Goal: Use online tool/utility: Use online tool/utility

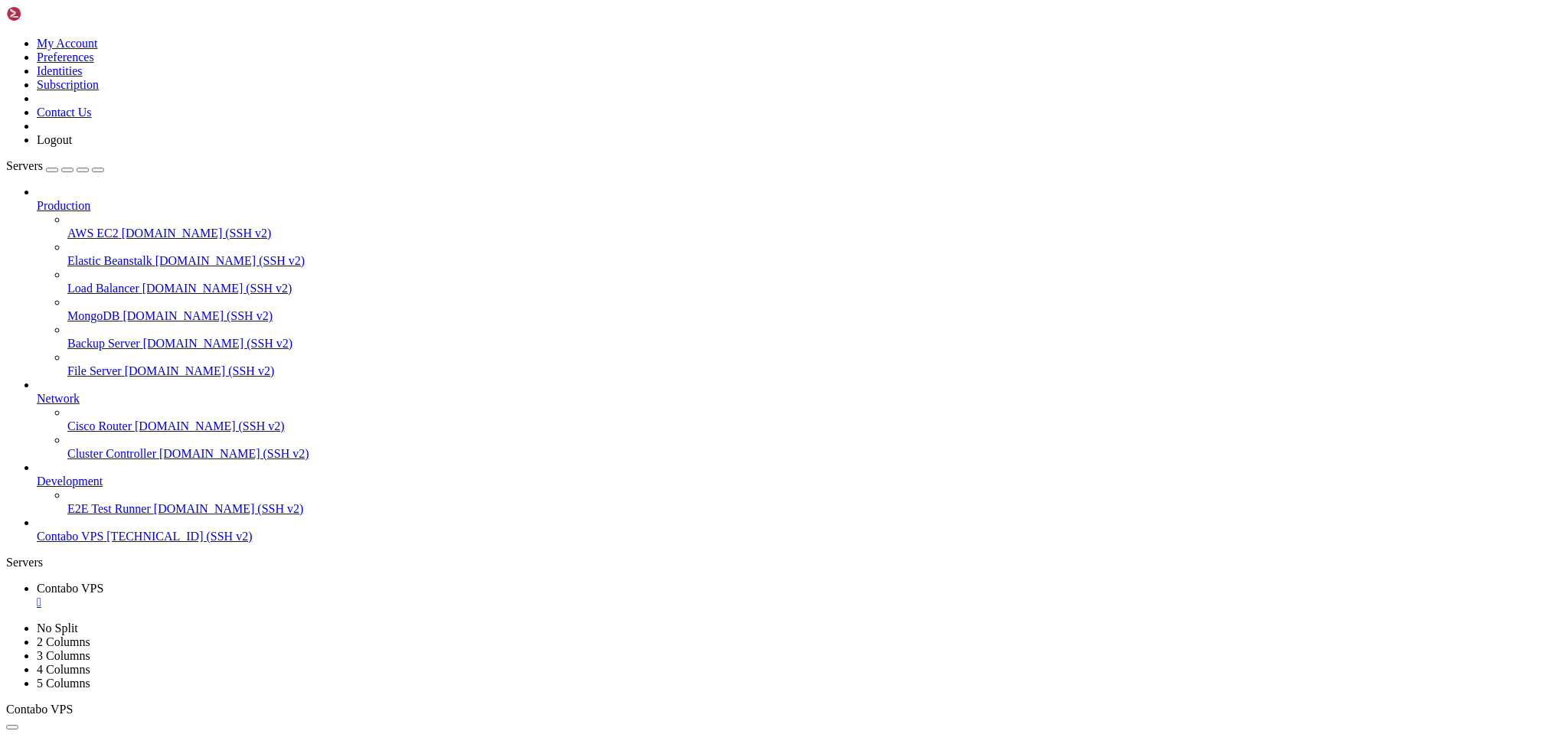
scroll to position [12248, 0]
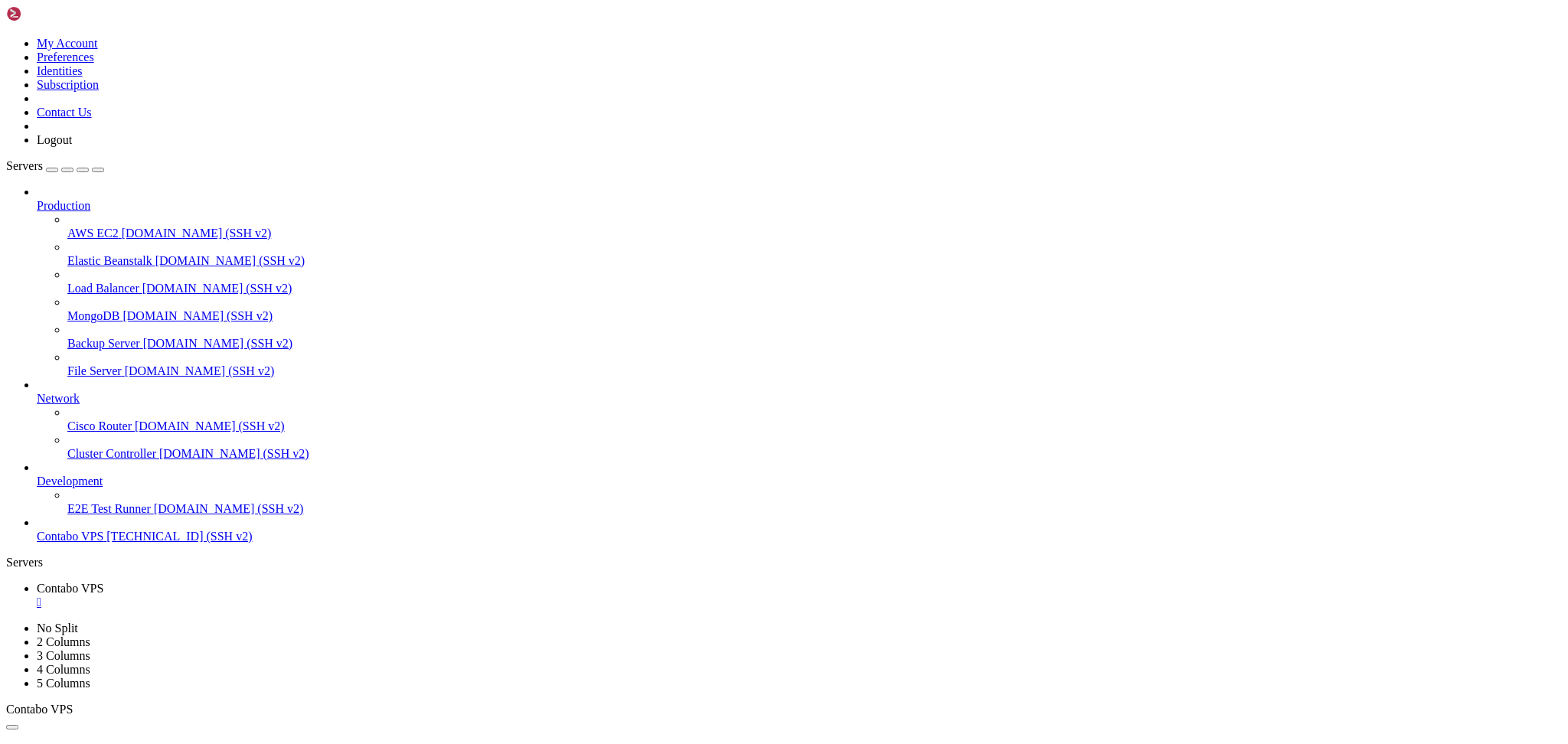
click at [44, 544] on div "Production AWS EC2 [DOMAIN_NAME] (SSH v2) Elastic Beanstalk [DOMAIN_NAME] (SSH …" at bounding box center [784, 364] width 1556 height 358
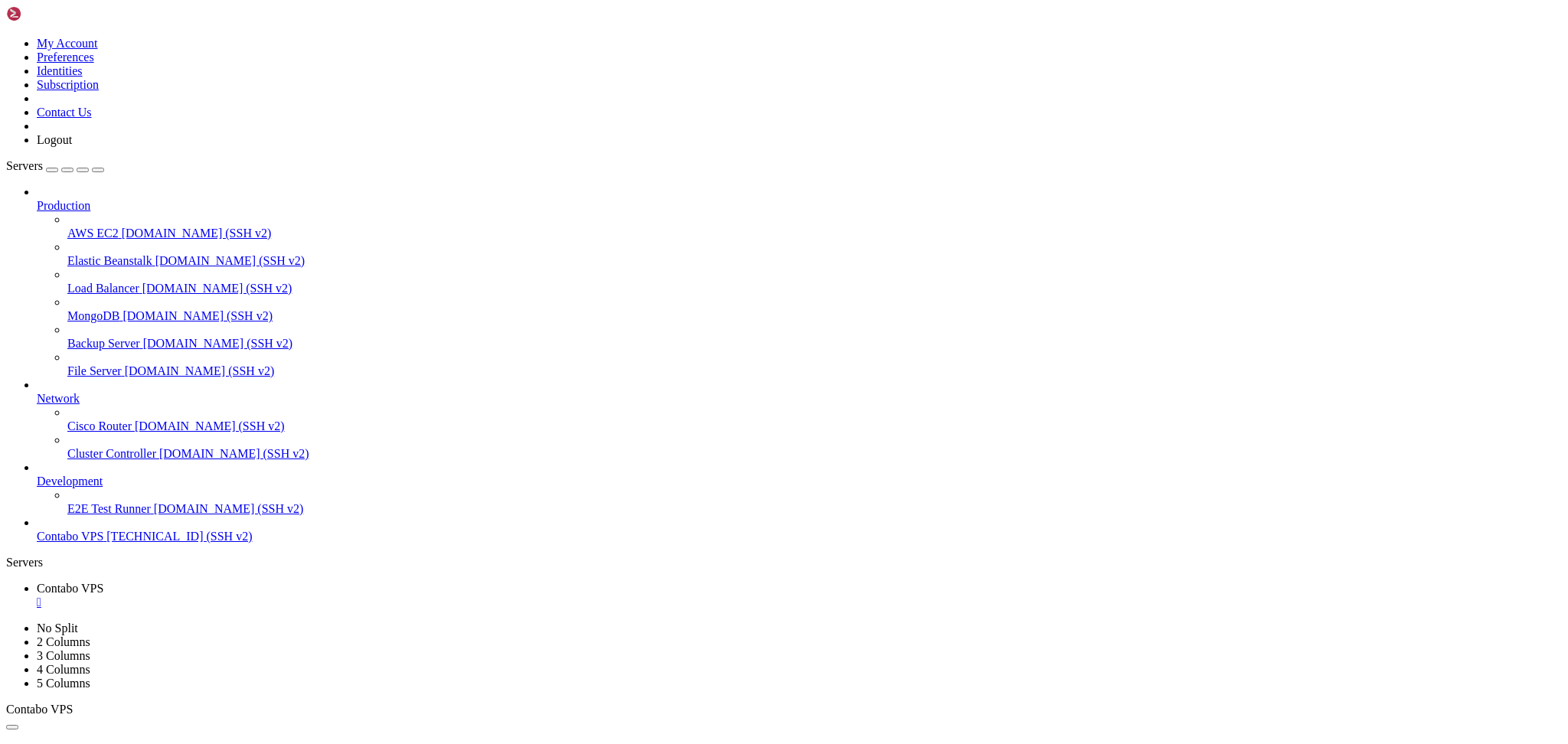
scroll to position [16796, 0]
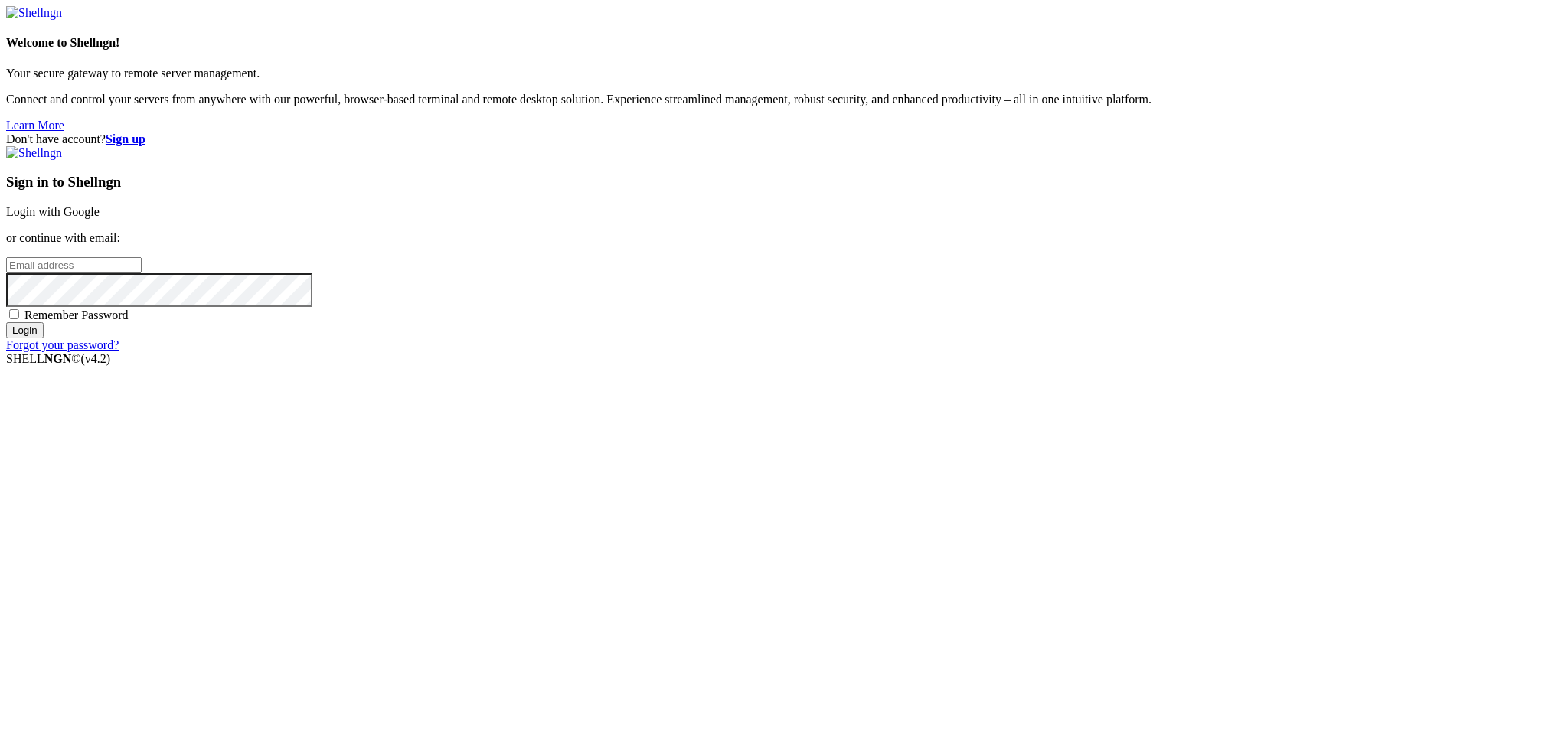
click at [100, 218] on link "Login with Google" at bounding box center [53, 212] width 94 height 13
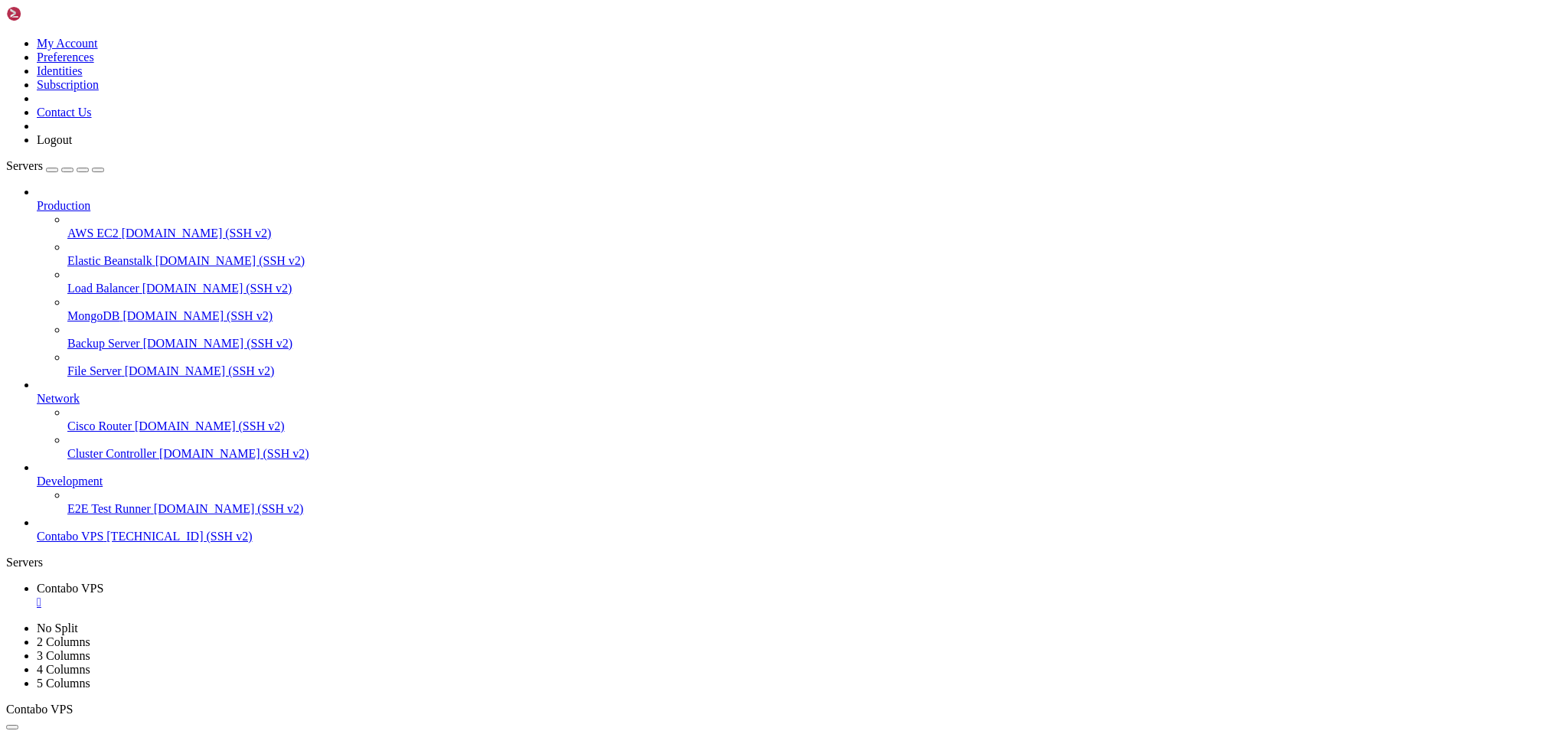
scroll to position [22846, 0]
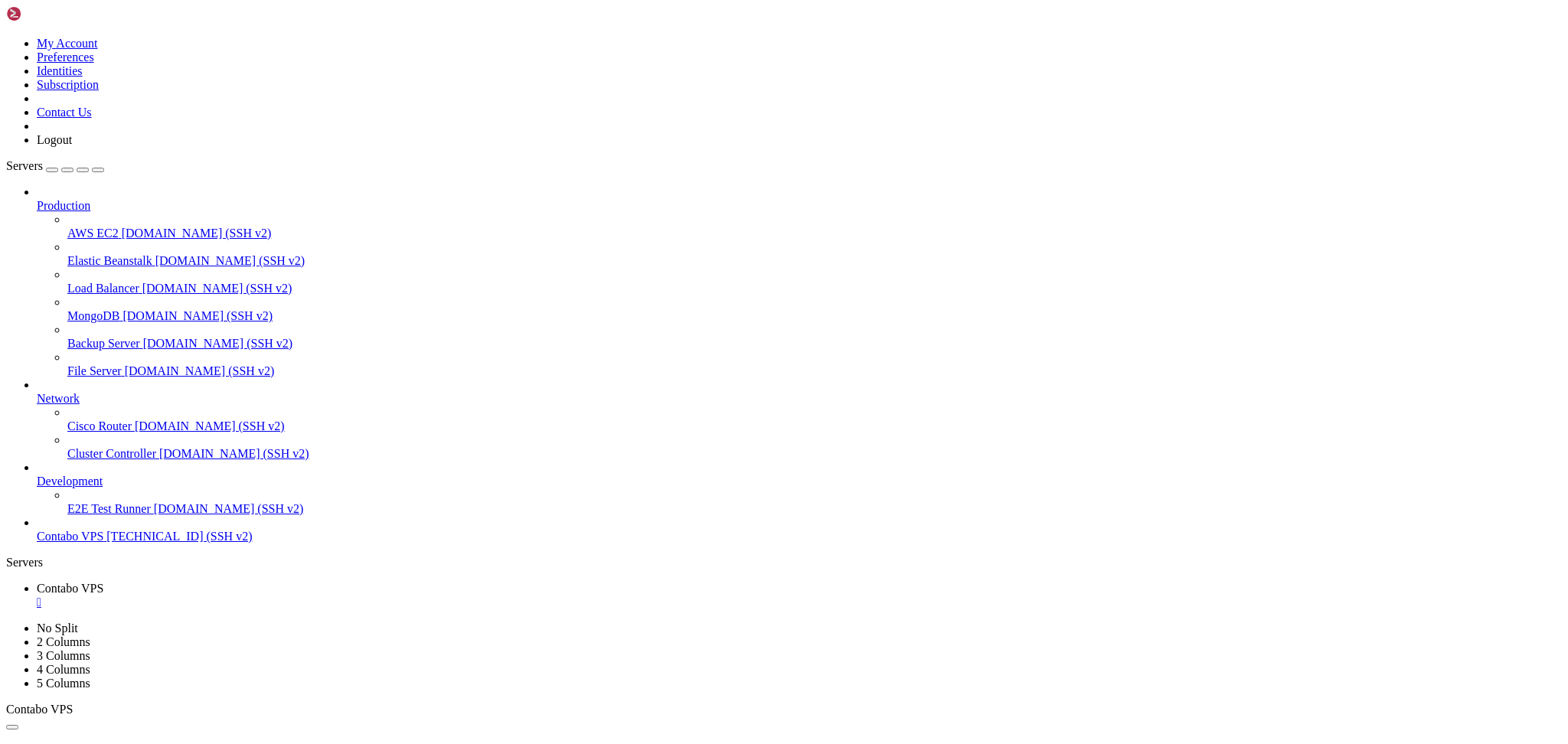
scroll to position [23859, 0]
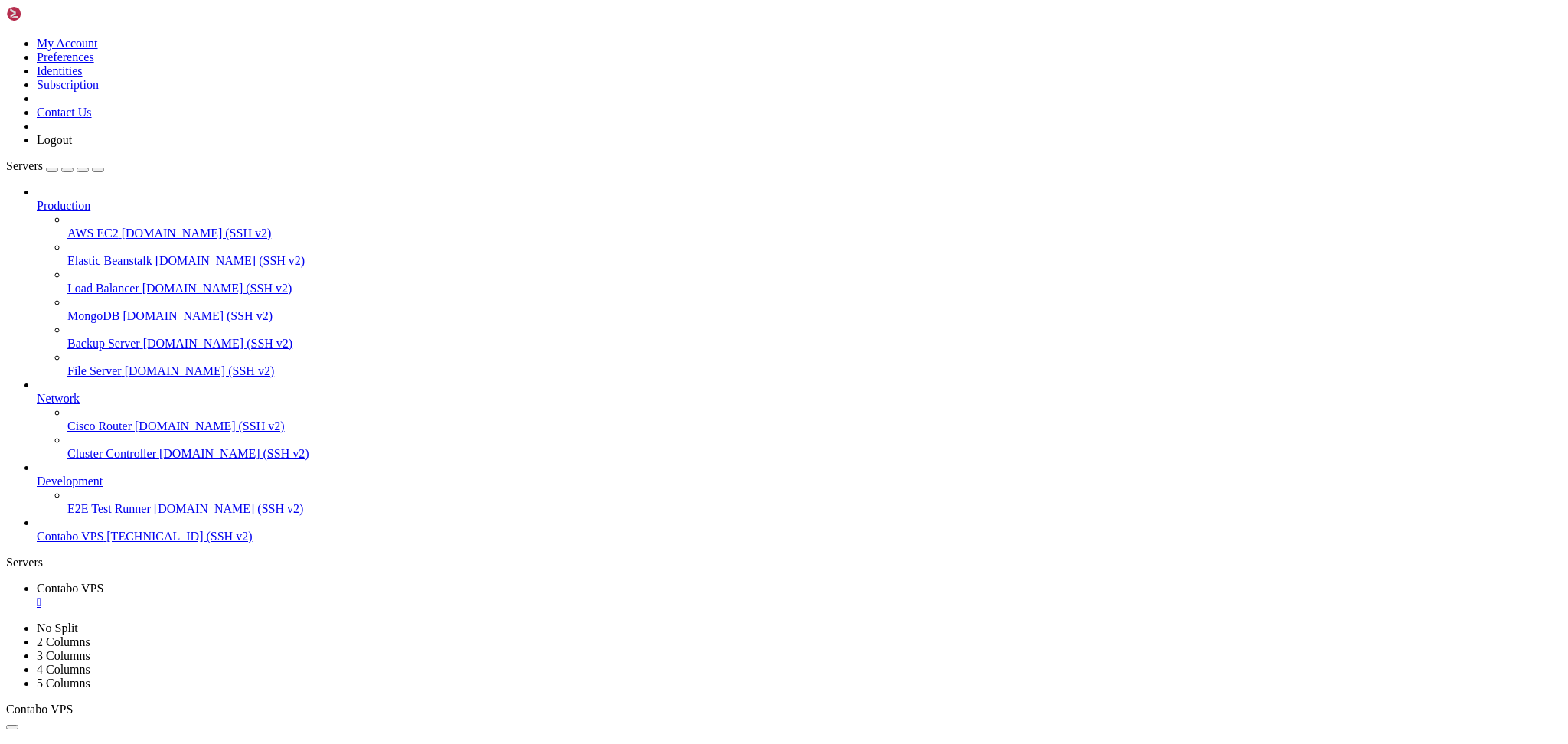
scroll to position [24886, 0]
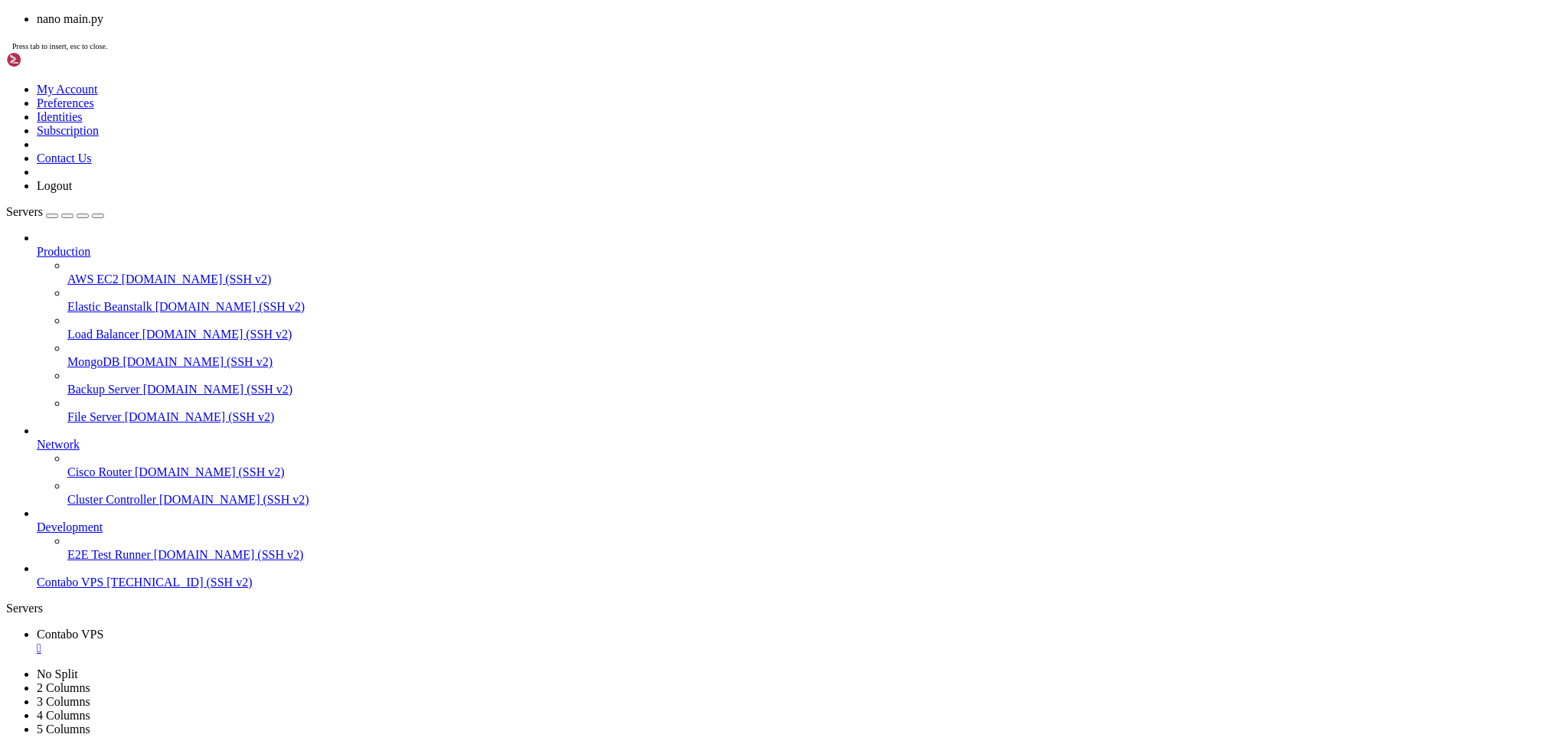
drag, startPoint x: 256, startPoint y: 590, endPoint x: 453, endPoint y: 662, distance: 209.7
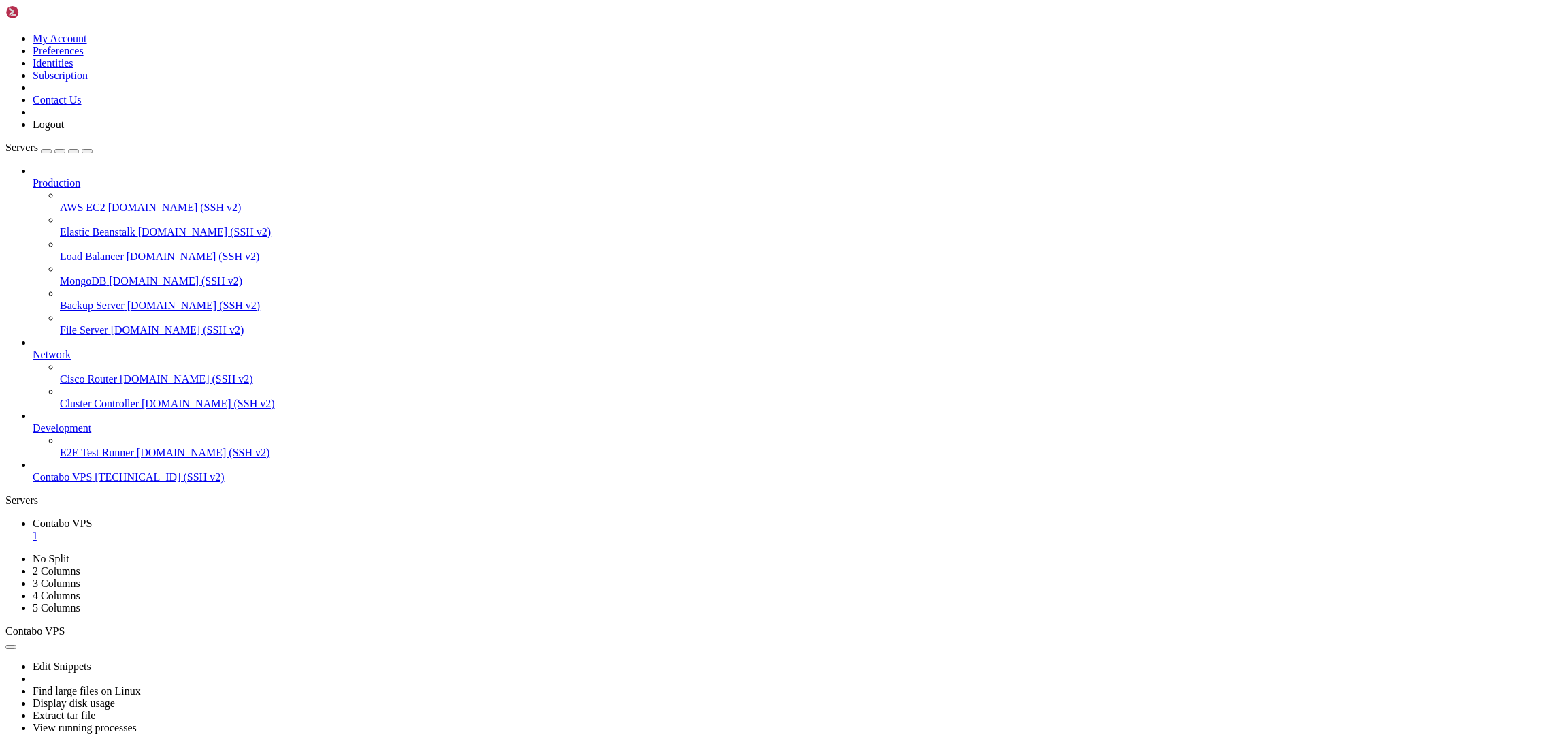
scroll to position [21976, 0]
click at [138, 484] on div "Production AWS EC2 [DOMAIN_NAME] (SSH v2) Elastic Beanstalk [DOMAIN_NAME] (SSH …" at bounding box center [784, 324] width 1557 height 319
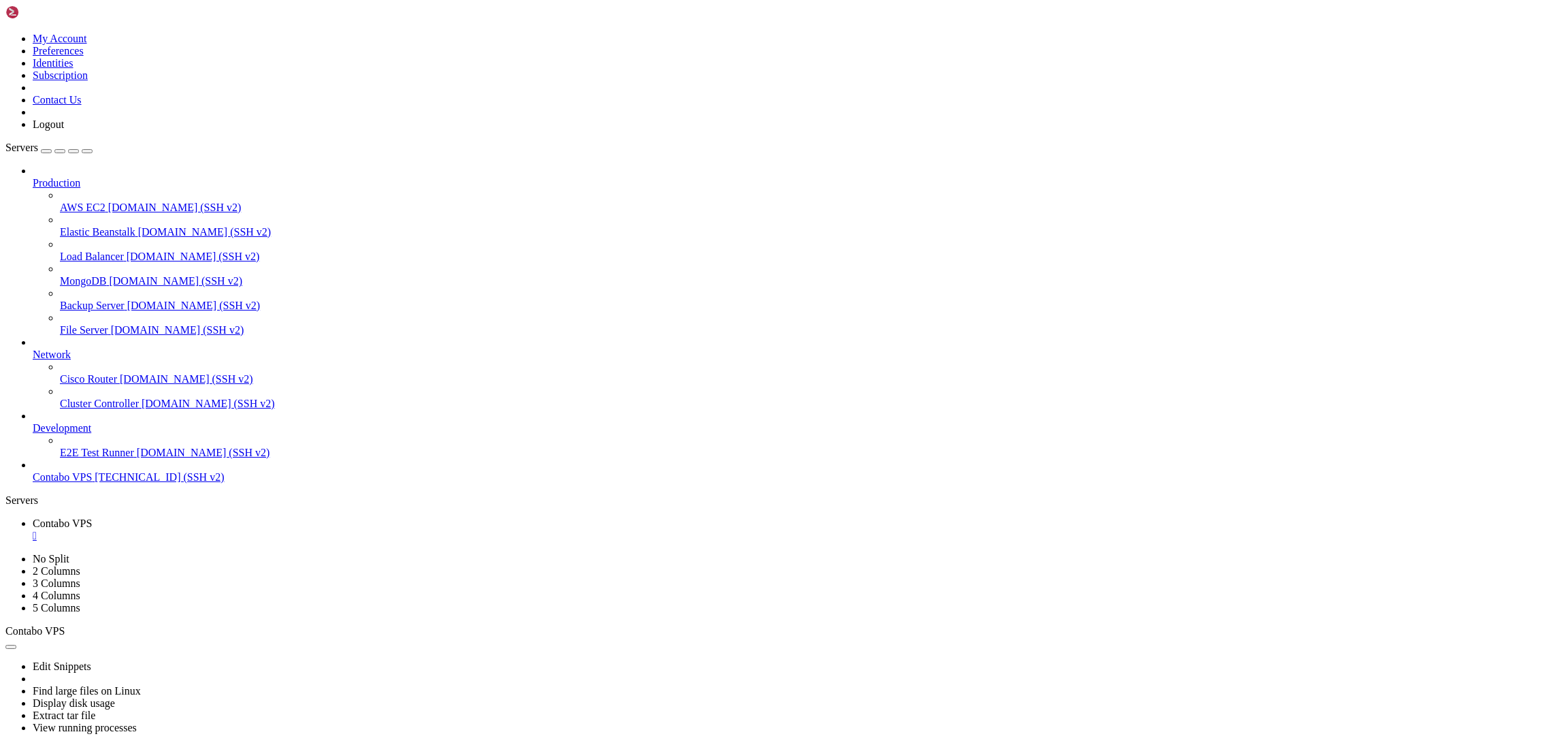
scroll to position [24013, 0]
